Goal: Transaction & Acquisition: Purchase product/service

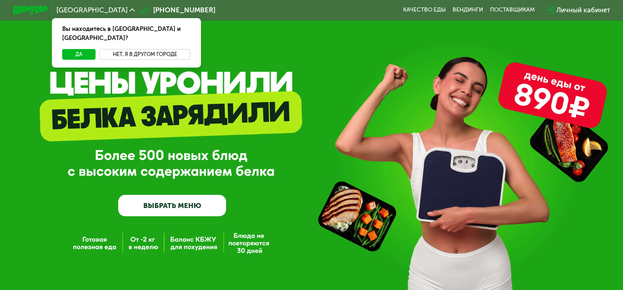
click at [137, 49] on button "Нет, я в другом городе" at bounding box center [144, 54] width 91 height 10
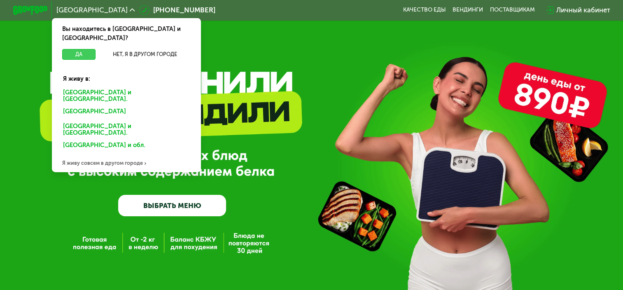
click at [76, 49] on button "Да" at bounding box center [78, 54] width 33 height 10
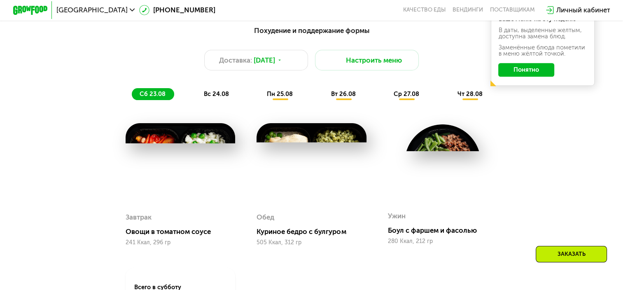
scroll to position [412, 0]
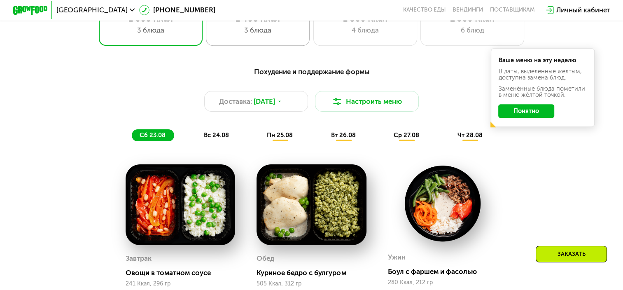
click at [251, 23] on div "1 400 Ккал" at bounding box center [258, 18] width 86 height 10
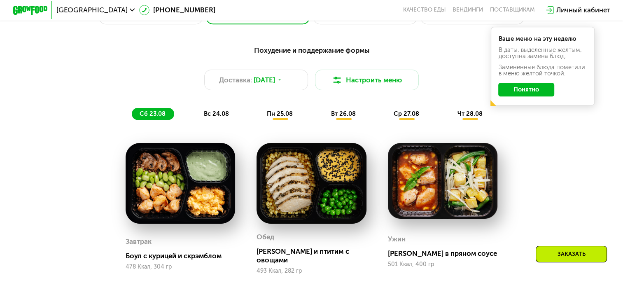
scroll to position [453, 0]
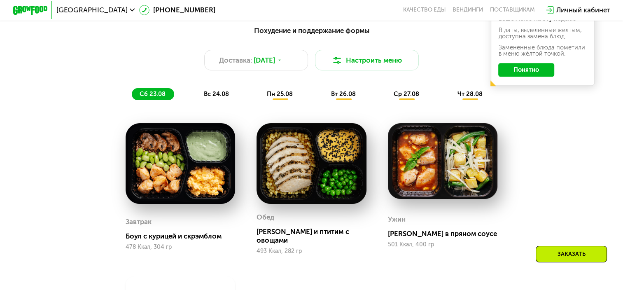
click at [214, 98] on span "вс 24.08" at bounding box center [216, 93] width 25 height 7
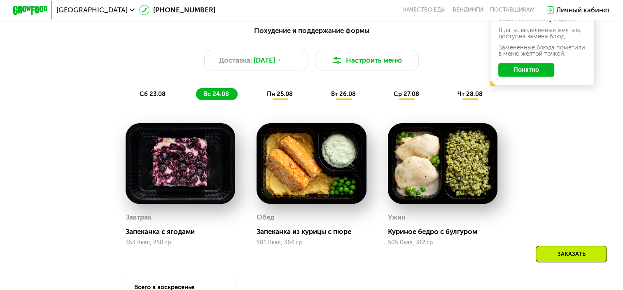
click at [276, 98] on span "пн 25.08" at bounding box center [280, 93] width 26 height 7
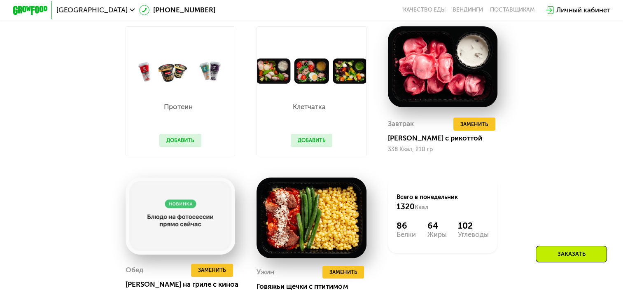
scroll to position [494, 0]
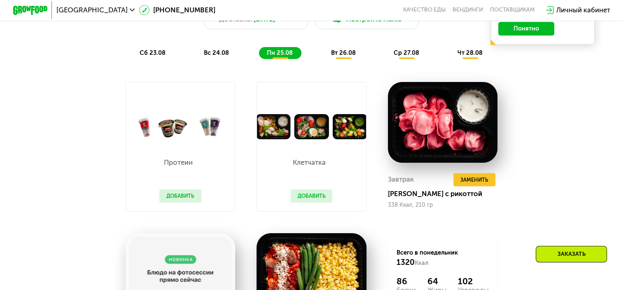
click at [337, 56] on span "вт 26.08" at bounding box center [343, 52] width 25 height 7
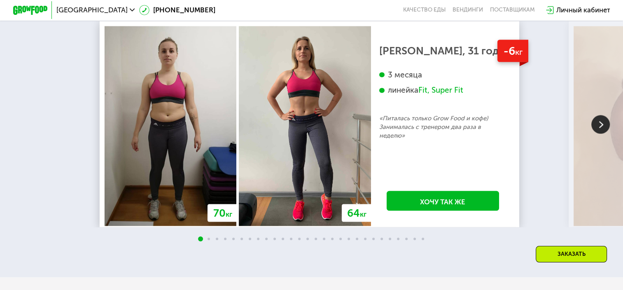
scroll to position [1523, 0]
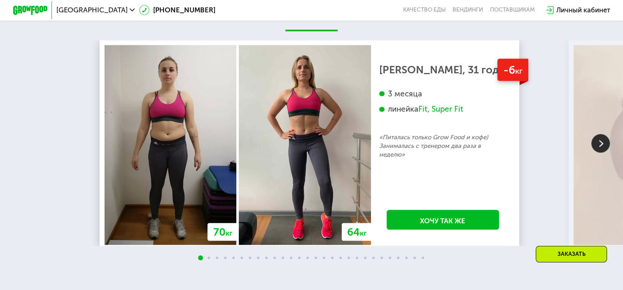
click at [595, 145] on img at bounding box center [600, 143] width 19 height 19
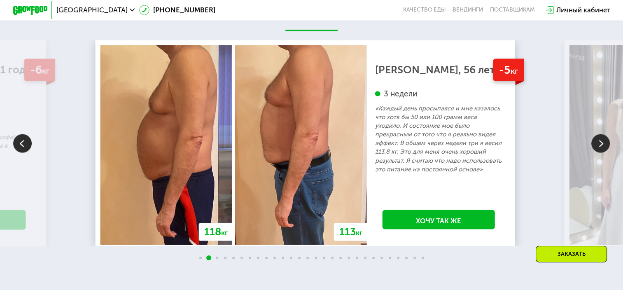
click at [599, 144] on img at bounding box center [600, 143] width 19 height 19
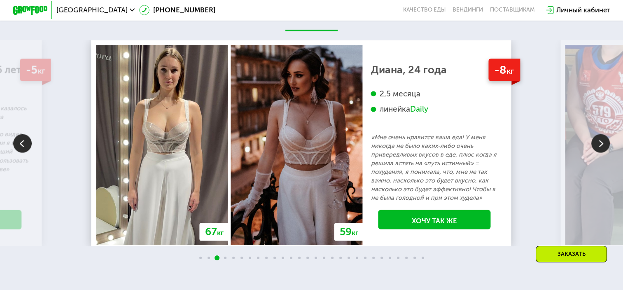
click at [599, 144] on img at bounding box center [600, 143] width 19 height 19
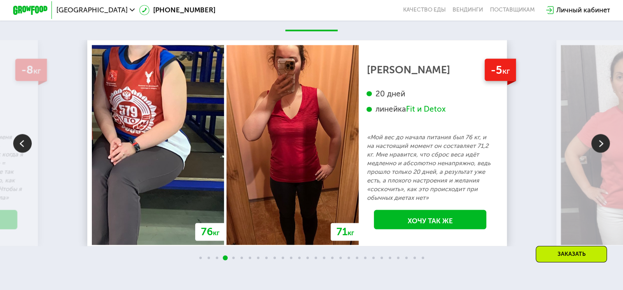
click at [599, 144] on img at bounding box center [600, 143] width 19 height 19
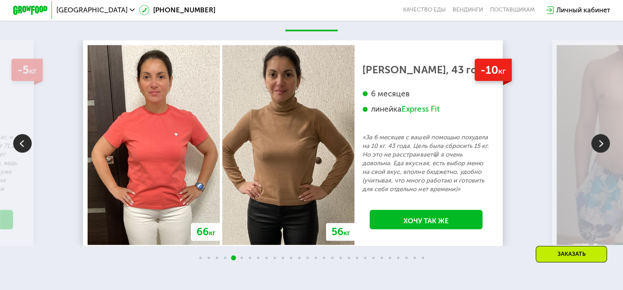
click at [599, 144] on img at bounding box center [600, 143] width 19 height 19
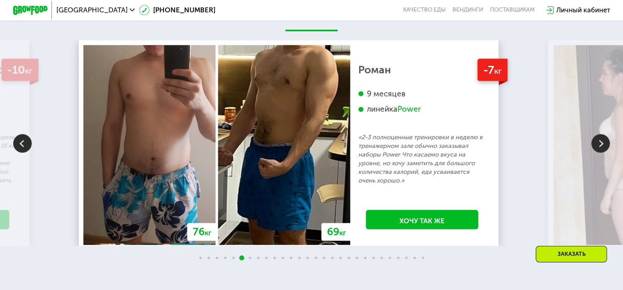
click at [599, 144] on img at bounding box center [600, 143] width 19 height 19
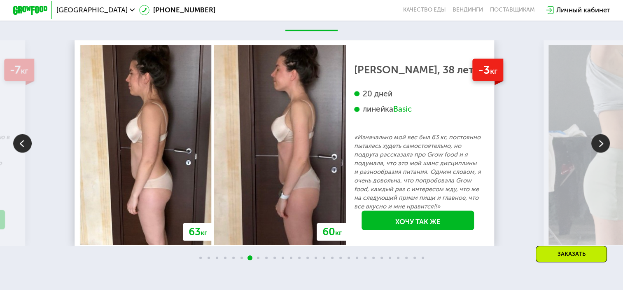
click at [599, 144] on img at bounding box center [600, 143] width 19 height 19
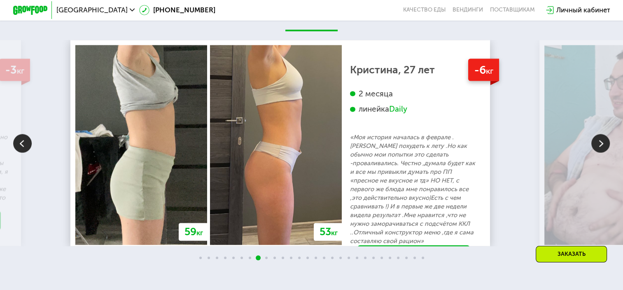
click at [599, 144] on img at bounding box center [600, 143] width 19 height 19
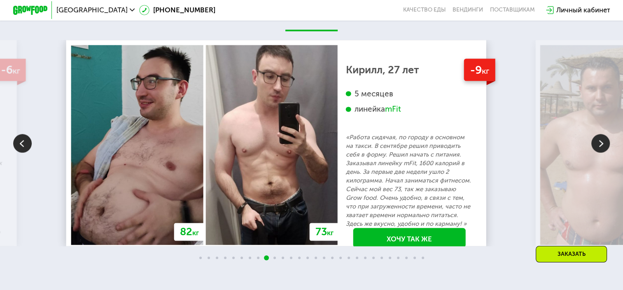
click at [599, 144] on img at bounding box center [600, 143] width 19 height 19
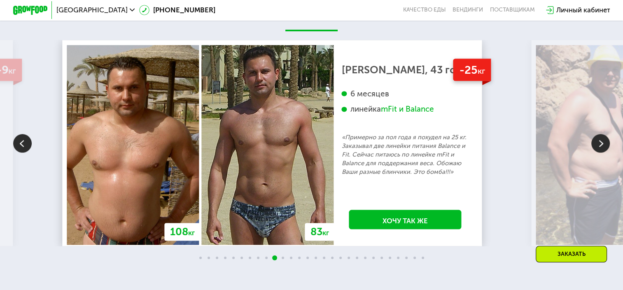
click at [599, 144] on img at bounding box center [600, 143] width 19 height 19
